Goal: Information Seeking & Learning: Learn about a topic

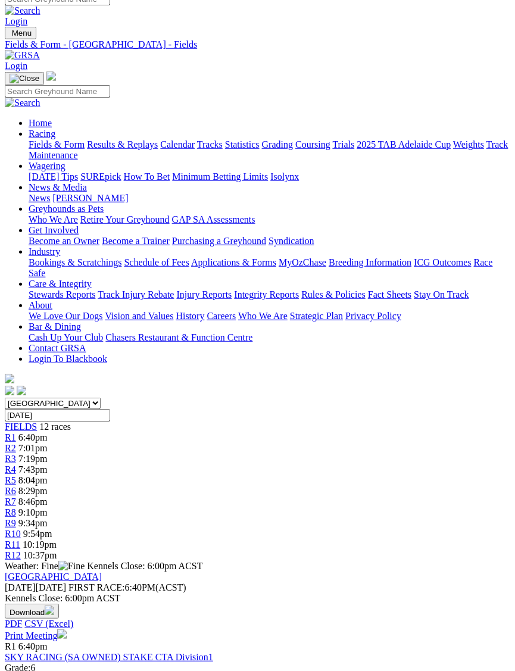
scroll to position [14, 0]
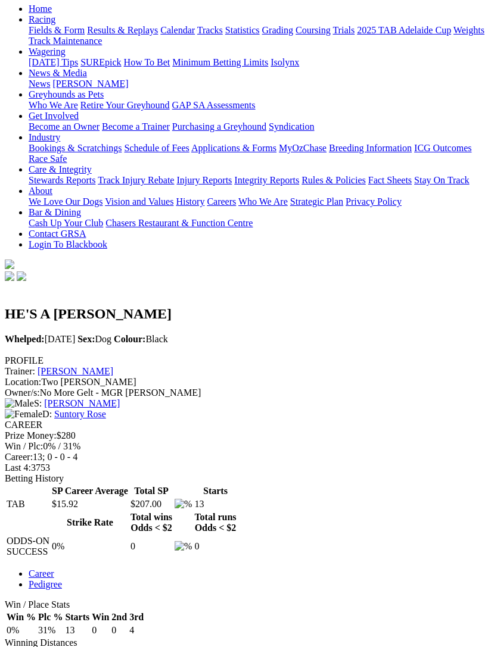
scroll to position [126, 0]
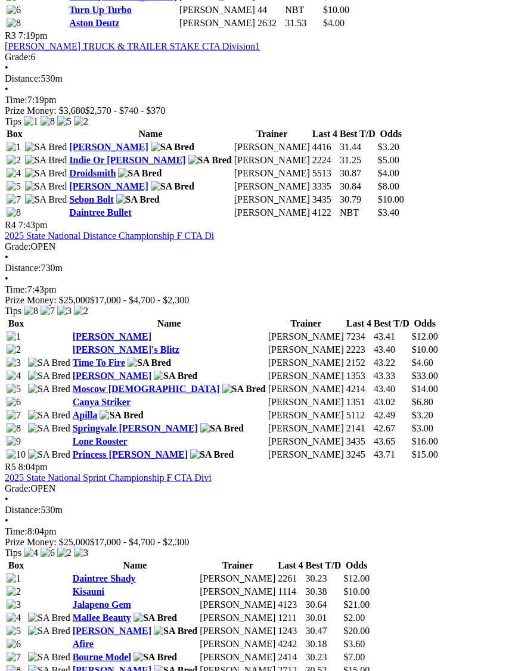
scroll to position [1017, 0]
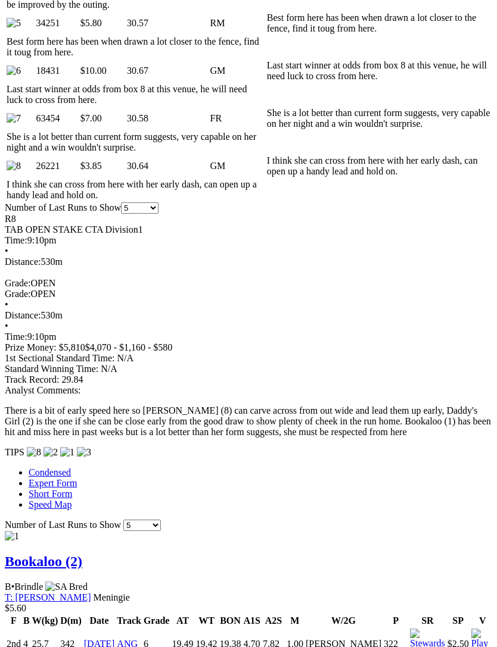
scroll to position [867, 0]
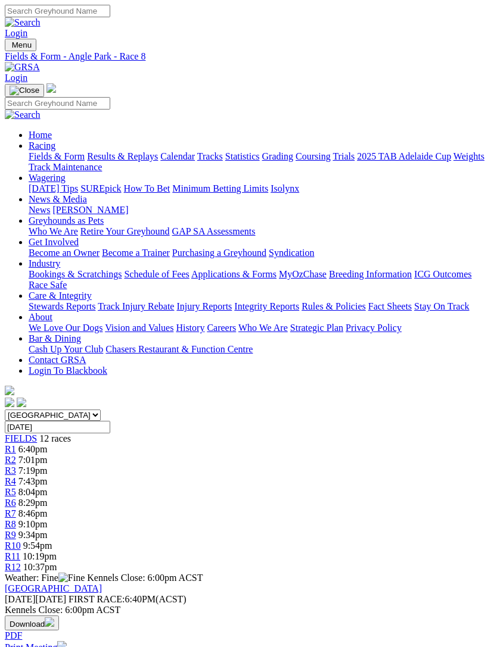
scroll to position [372, 0]
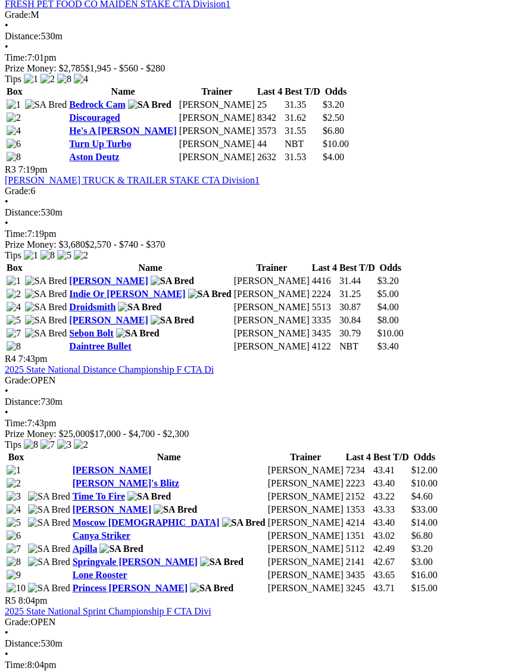
scroll to position [881, 0]
